Goal: Task Accomplishment & Management: Complete application form

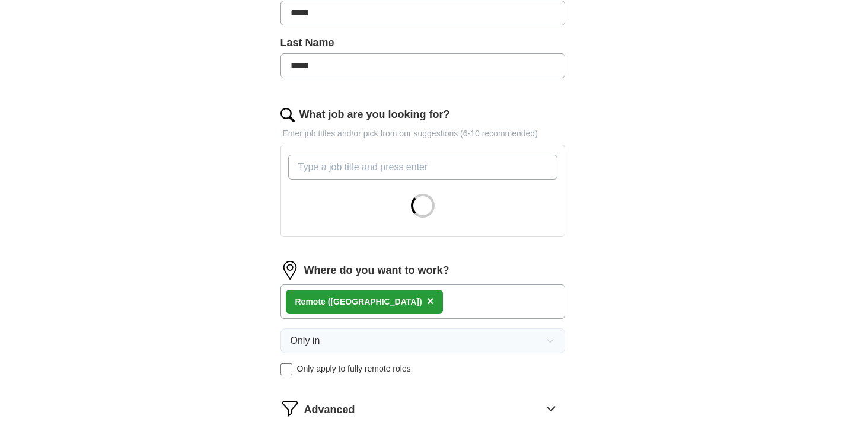
scroll to position [297, 0]
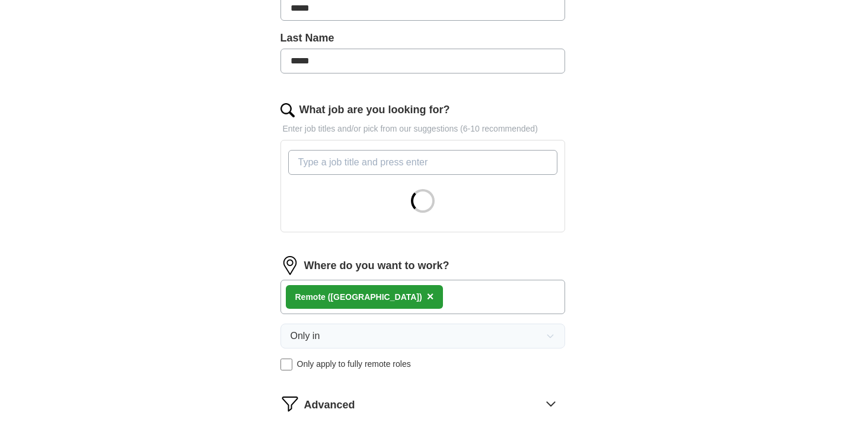
click at [326, 168] on input "What job are you looking for?" at bounding box center [422, 162] width 269 height 25
type input "c"
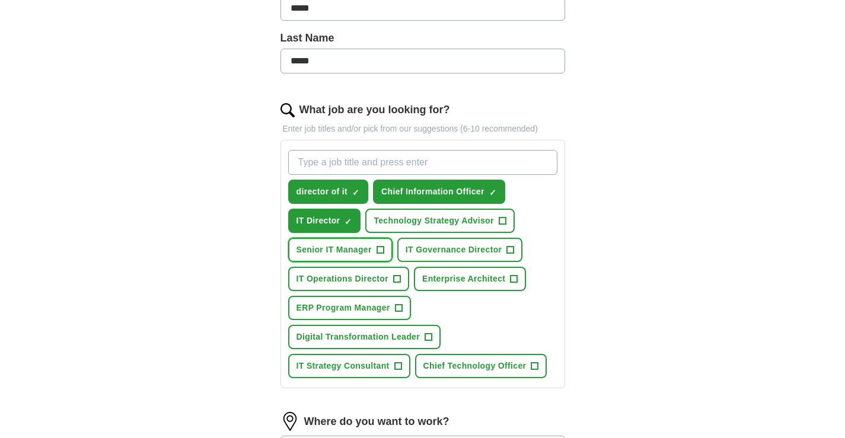
click at [324, 244] on span "Senior IT Manager" at bounding box center [334, 250] width 75 height 12
click at [352, 165] on input "What job are you looking for?" at bounding box center [422, 162] width 269 height 25
type input "c"
type input "cio"
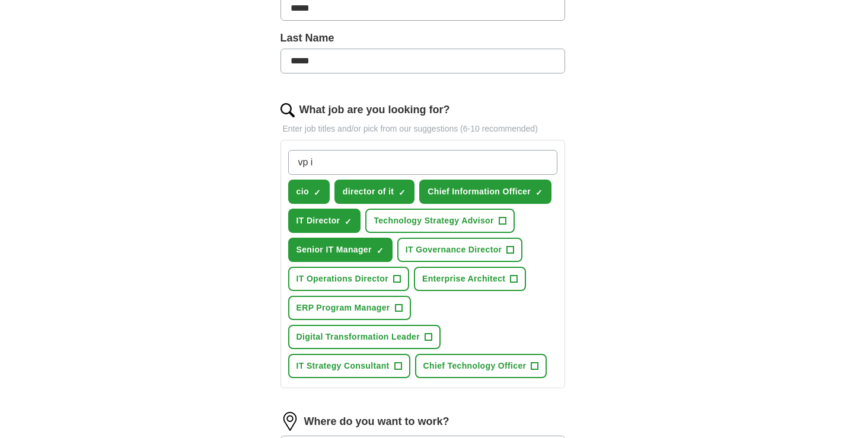
type input "vp it"
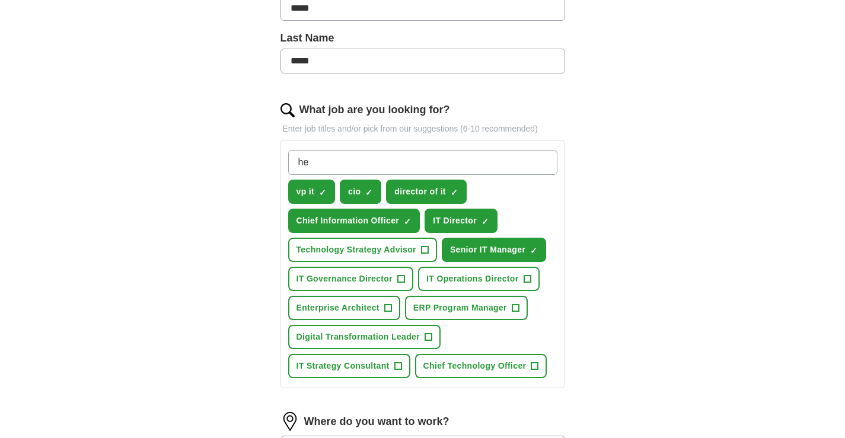
type input "h"
type input "head of it"
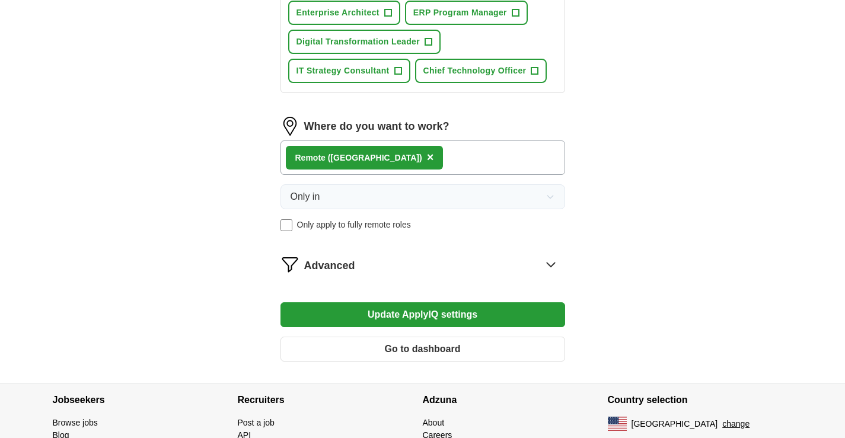
scroll to position [593, 0]
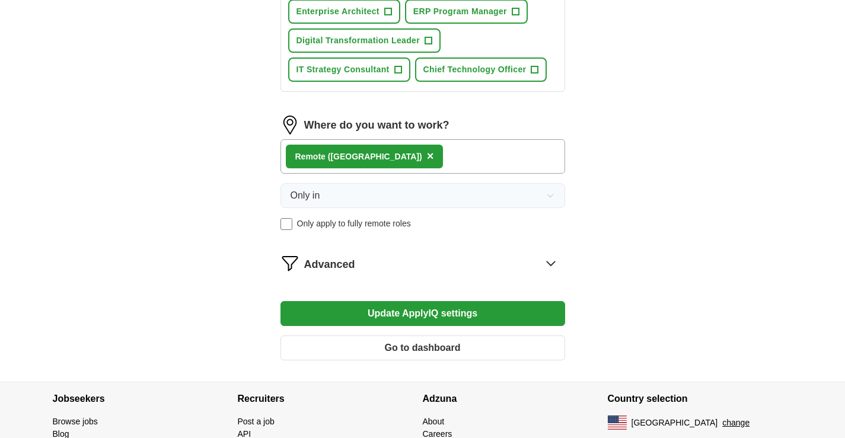
click at [377, 313] on button "Update ApplyIQ settings" at bounding box center [423, 313] width 285 height 25
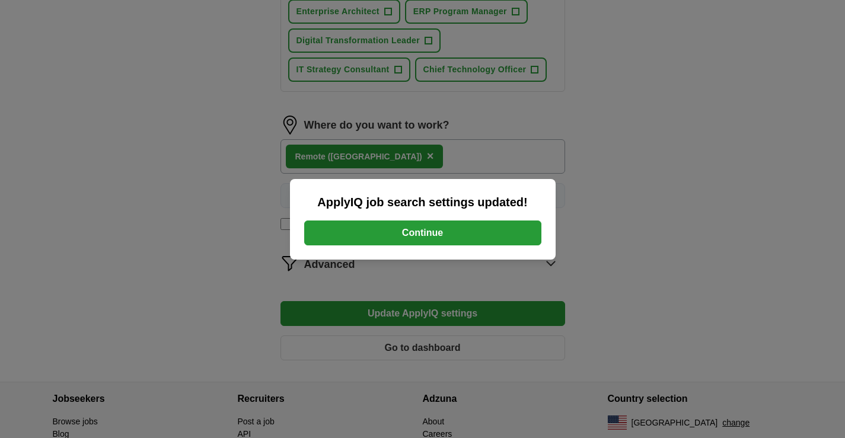
click at [361, 231] on button "Continue" at bounding box center [422, 233] width 237 height 25
